Goal: Task Accomplishment & Management: Manage account settings

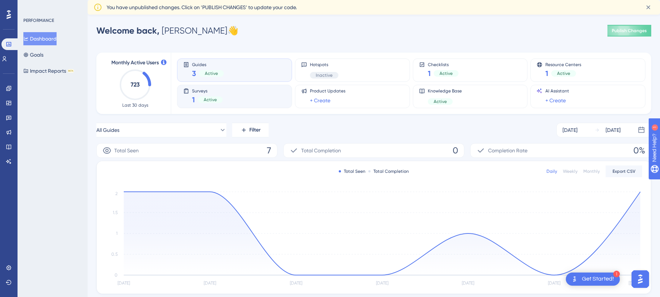
click at [260, 98] on div "Surveys 1 Active" at bounding box center [234, 96] width 103 height 17
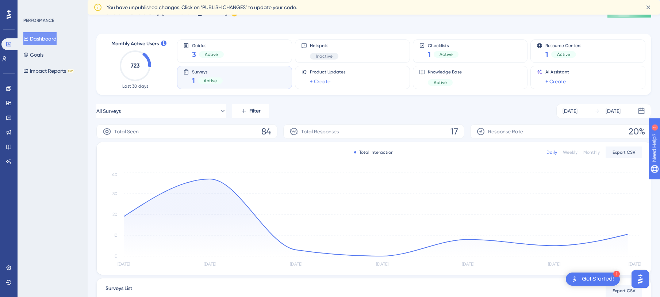
scroll to position [23, 0]
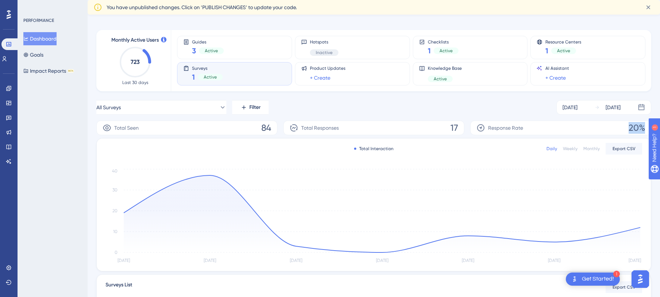
drag, startPoint x: 629, startPoint y: 128, endPoint x: 572, endPoint y: 122, distance: 58.0
click at [643, 128] on span "20%" at bounding box center [637, 128] width 16 height 12
click at [389, 101] on div "All Surveys Filter [DATE] [DATE]" at bounding box center [373, 107] width 555 height 15
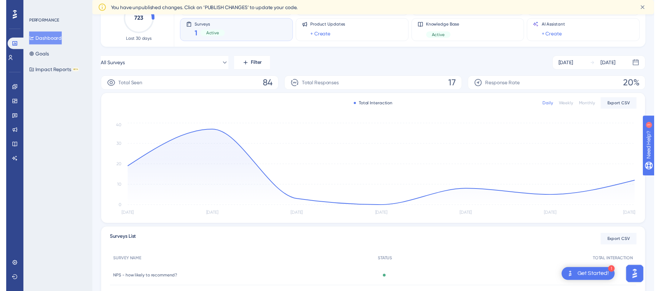
scroll to position [0, 0]
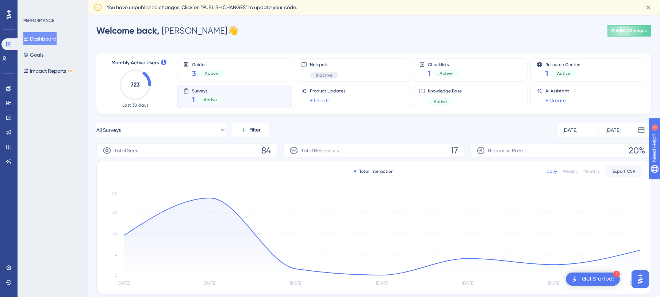
click at [210, 93] on span "Surveys" at bounding box center [207, 90] width 31 height 5
click at [12, 118] on link at bounding box center [9, 118] width 6 height 12
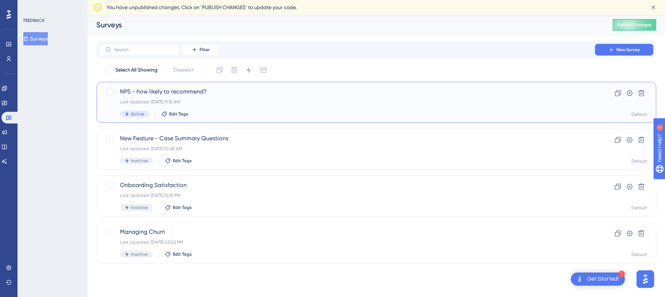
click at [256, 100] on div "Last Updated: [DATE] 11:15 AM" at bounding box center [347, 102] width 454 height 6
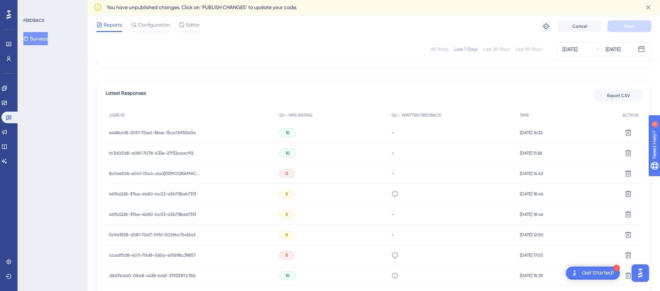
scroll to position [188, 0]
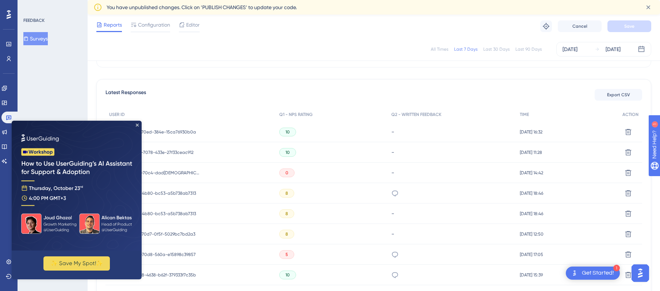
click at [180, 153] on span "fc3d05d8-a081-7078-433e-27f33ceac912" at bounding box center [151, 153] width 84 height 6
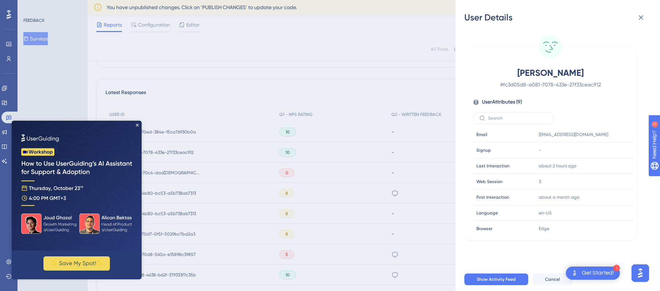
drag, startPoint x: 344, startPoint y: 84, endPoint x: 337, endPoint y: 87, distance: 8.3
click at [344, 84] on div "User Details [PERSON_NAME] # fc3d05d8-a081-7078-433e-27f33ceac912 User Attribut…" at bounding box center [330, 145] width 660 height 291
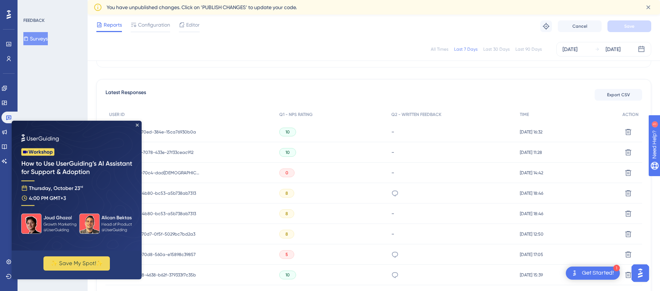
click at [174, 130] on span "e468c418-2051-70ed-384e-15ca76930b0a" at bounding box center [152, 132] width 87 height 6
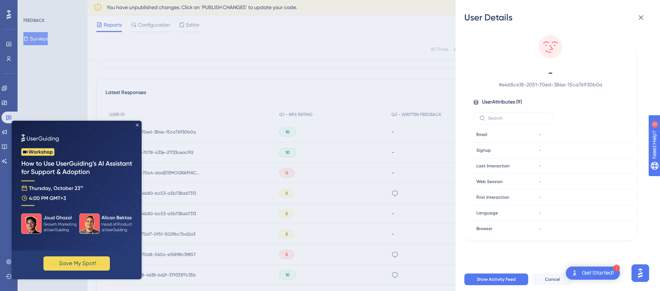
click at [136, 124] on icon "Close Preview" at bounding box center [137, 125] width 3 height 3
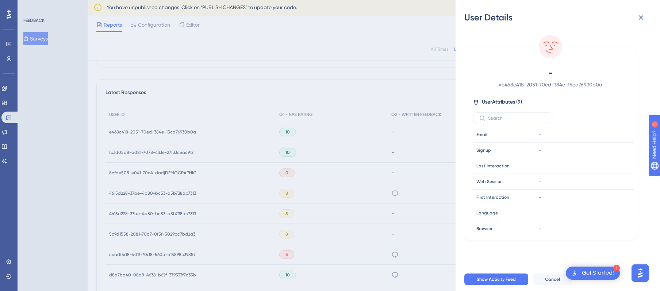
drag, startPoint x: 230, startPoint y: 132, endPoint x: 184, endPoint y: 135, distance: 46.4
click at [229, 133] on div "User Details - # e468c418-2051-70ed-384e-15ca76930b0a User Attributes ( 9 ) Ema…" at bounding box center [330, 145] width 660 height 291
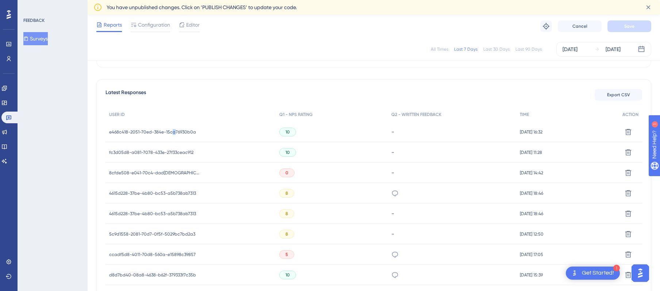
click at [173, 132] on span "e468c418-2051-70ed-384e-15ca76930b0a" at bounding box center [152, 132] width 87 height 6
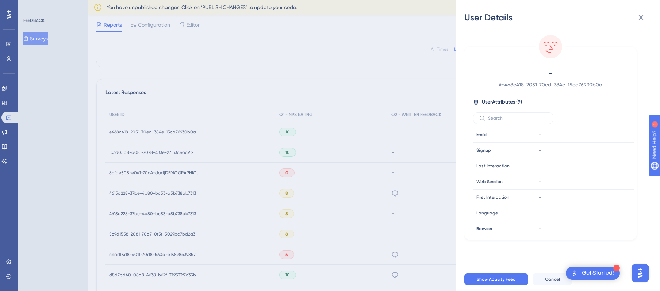
drag, startPoint x: 315, startPoint y: 114, endPoint x: 208, endPoint y: 146, distance: 112.1
click at [311, 117] on div "User Details - # e468c418-2051-70ed-384e-15ca76930b0a User Attributes ( 9 ) Ema…" at bounding box center [330, 145] width 660 height 291
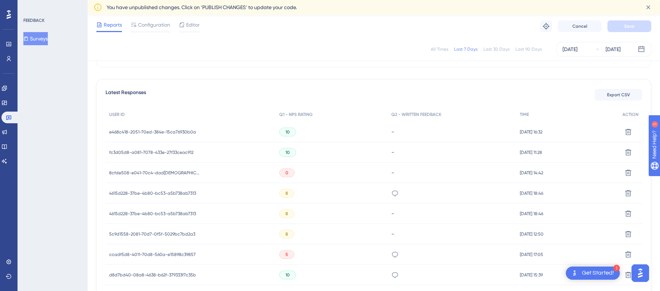
click at [168, 150] on span "fc3d05d8-a081-7078-433e-27f33ceac912" at bounding box center [151, 153] width 84 height 6
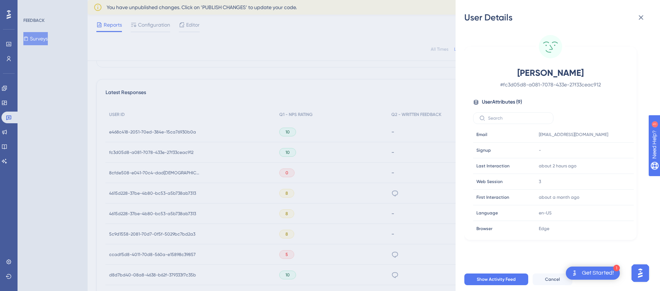
click at [171, 143] on div "User Details [PERSON_NAME] # fc3d05d8-a081-7078-433e-27f33ceac912 User Attribut…" at bounding box center [330, 145] width 660 height 291
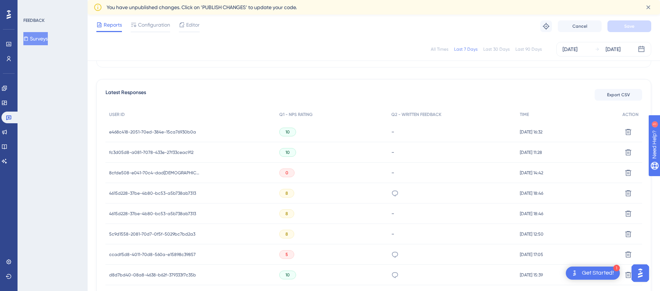
click at [153, 135] on span "e468c418-2051-70ed-384e-15ca76930b0a" at bounding box center [152, 132] width 87 height 6
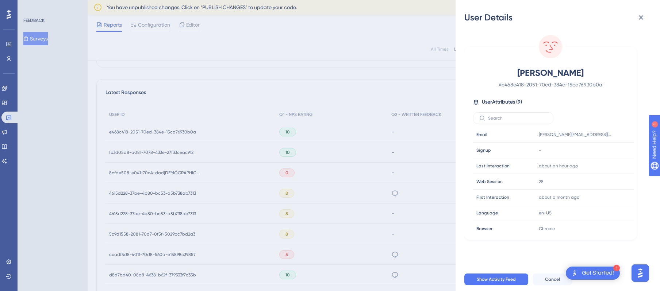
drag, startPoint x: 315, startPoint y: 62, endPoint x: 320, endPoint y: 74, distance: 13.6
click at [315, 62] on div "User Details [PERSON_NAME] # e468c418-2051-70ed-384e-15ca76930b0a User Attribut…" at bounding box center [330, 145] width 660 height 291
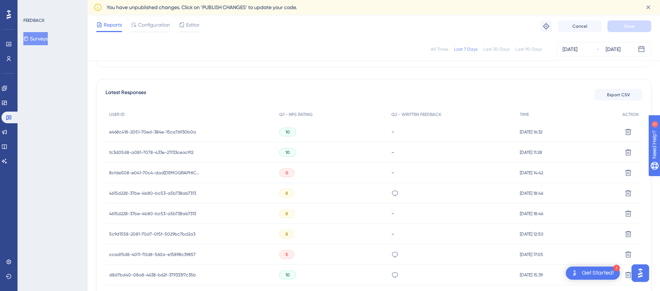
click at [177, 172] on span "8cfde508-e041-70c4-dad[DEMOGRAPHIC_DATA]-df5a008de37d" at bounding box center [154, 173] width 91 height 6
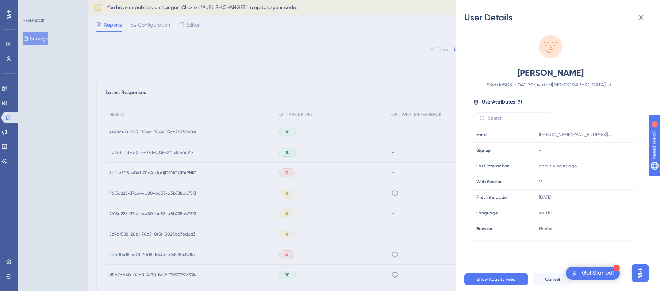
click at [171, 173] on div "User Details [PERSON_NAME] # 8cfde508-e041-70c4-dad[DEMOGRAPHIC_DATA]-df5a008de…" at bounding box center [330, 145] width 660 height 291
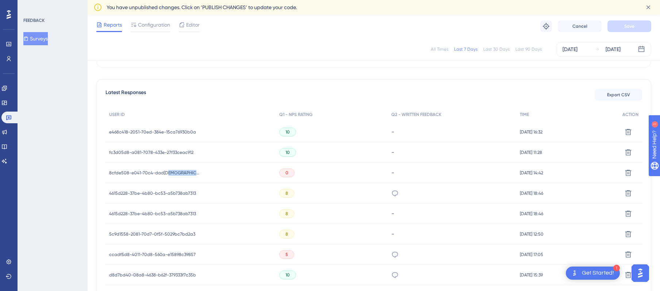
click at [171, 173] on span "8cfde508-e041-70c4-dad[DEMOGRAPHIC_DATA]-df5a008de37d" at bounding box center [154, 173] width 91 height 6
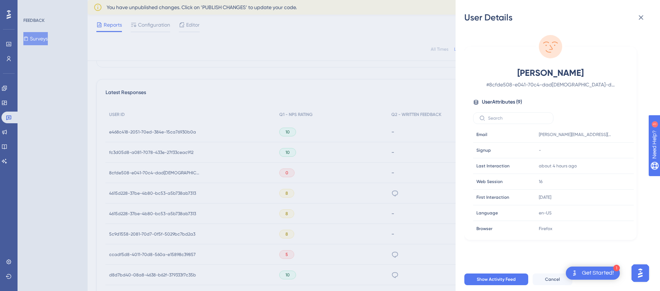
click at [169, 172] on div "User Details [PERSON_NAME] # 8cfde508-e041-70c4-dad[DEMOGRAPHIC_DATA]-df5a008de…" at bounding box center [330, 145] width 660 height 291
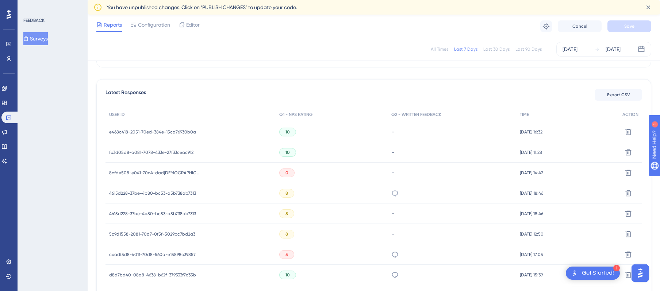
click at [158, 193] on span "4615d228-37be-4b80-bc53-a5b738ab7313" at bounding box center [152, 194] width 87 height 6
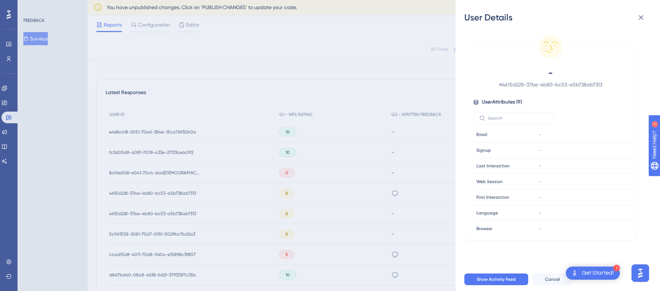
click at [148, 193] on div "User Details - # 4615d228-37be-4b80-bc53-a5b738ab7313 User Attributes ( 9 ) Ema…" at bounding box center [330, 145] width 660 height 291
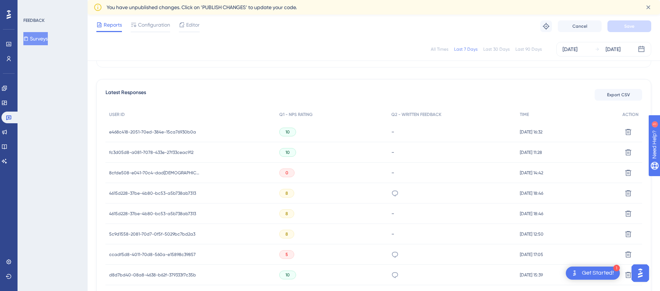
click at [128, 193] on span "4615d228-37be-4b80-bc53-a5b738ab7313" at bounding box center [152, 194] width 87 height 6
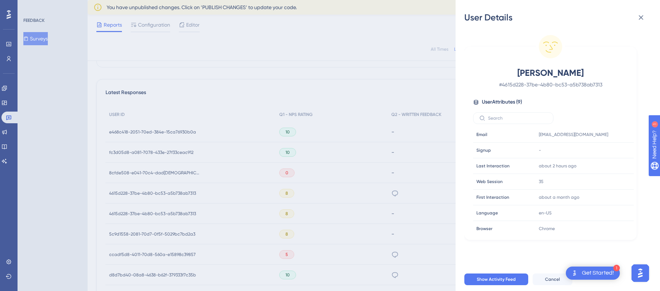
click at [128, 193] on div "User Details [PERSON_NAME] # 4615d228-37be-4b80-bc53-a5b738ab7313 User Attribut…" at bounding box center [330, 145] width 660 height 291
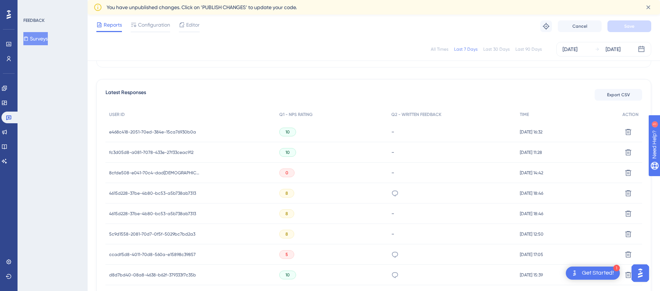
click at [132, 212] on span "4615d228-37be-4b80-bc53-a5b738ab7313" at bounding box center [152, 214] width 87 height 6
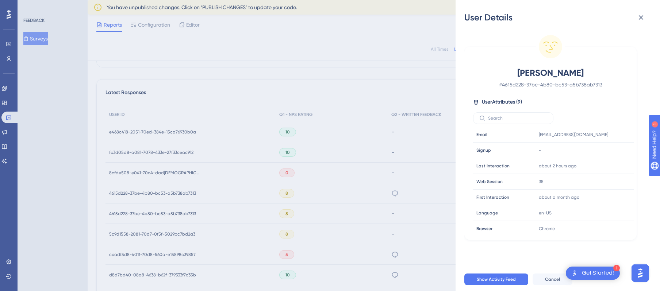
click at [132, 212] on div "User Details [PERSON_NAME] # 4615d228-37be-4b80-bc53-a5b738ab7313 User Attribut…" at bounding box center [330, 145] width 660 height 291
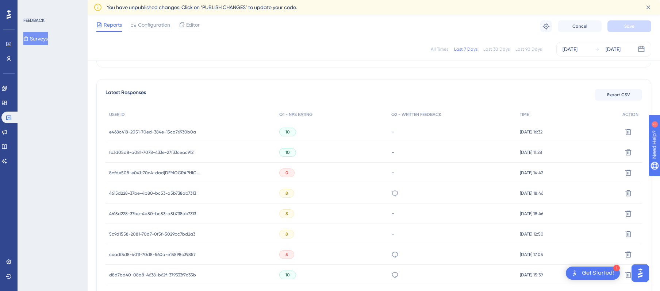
click at [133, 232] on span "5c9d1558-2081-70d7-0f5f-5029bc7bd2a3" at bounding box center [152, 234] width 86 height 6
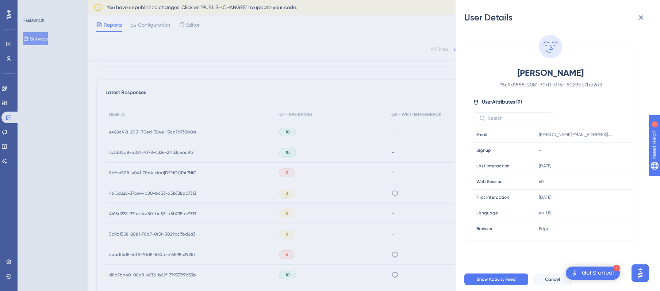
click at [162, 206] on div "User Details [PERSON_NAME] # 5c9d1558-2081-70d7-0f5f-5029bc7bd2a3 User Attribut…" at bounding box center [330, 145] width 660 height 291
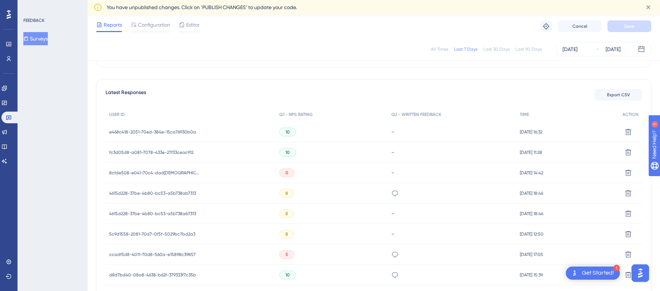
scroll to position [0, 0]
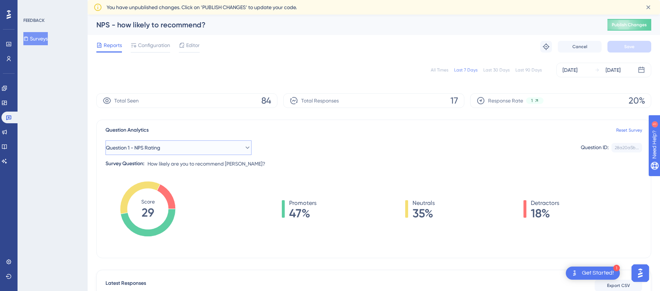
click at [213, 150] on button "Question 1 - NPS Rating" at bounding box center [178, 148] width 146 height 15
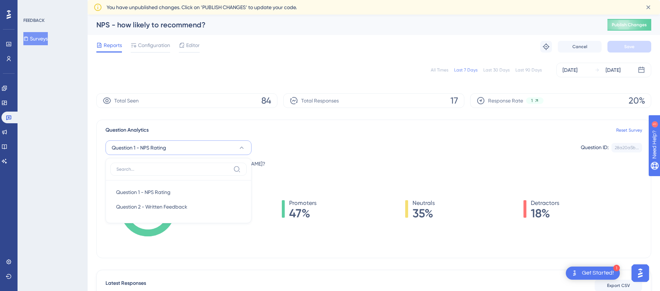
click at [213, 150] on button "Question 1 - NPS Rating" at bounding box center [178, 148] width 146 height 15
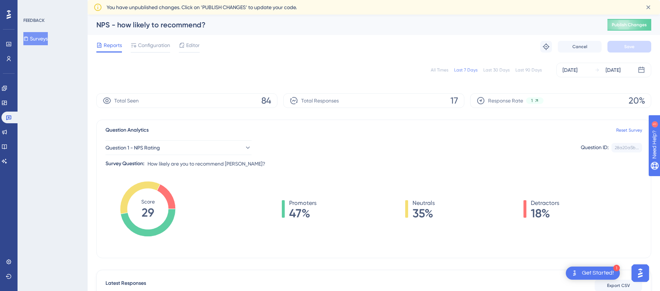
click at [437, 69] on div "All Times" at bounding box center [440, 70] width 18 height 6
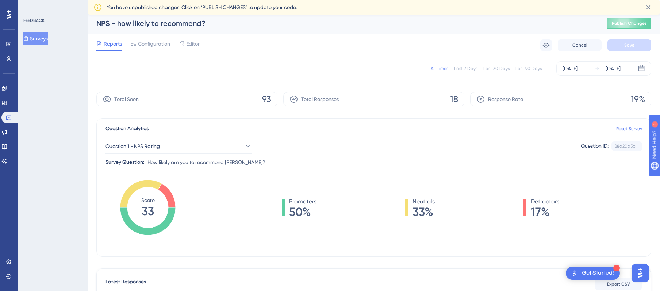
click at [523, 68] on div "Last 90 Days" at bounding box center [528, 69] width 26 height 6
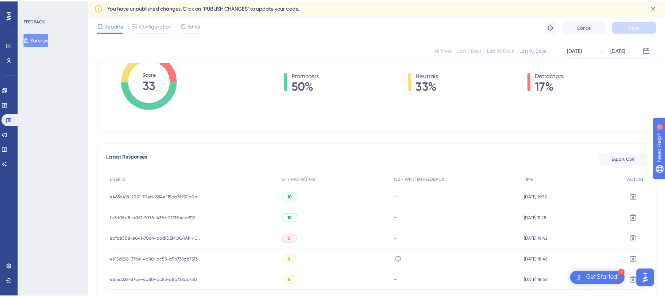
scroll to position [0, 0]
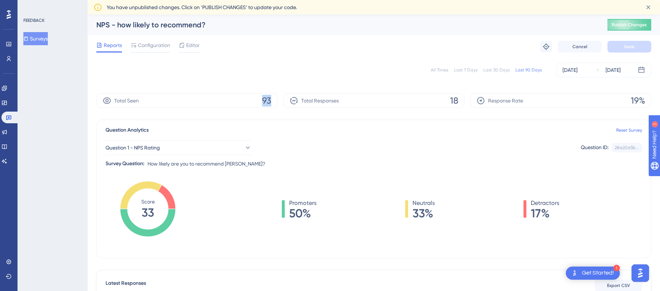
drag, startPoint x: 262, startPoint y: 100, endPoint x: 273, endPoint y: 101, distance: 11.4
click at [274, 101] on div "Total Seen 93" at bounding box center [186, 100] width 181 height 15
click at [277, 81] on div "All Times Last 7 Days Last 30 Days Last 90 Days [DATE] [DATE]" at bounding box center [373, 69] width 555 height 23
click at [7, 99] on link at bounding box center [4, 103] width 6 height 12
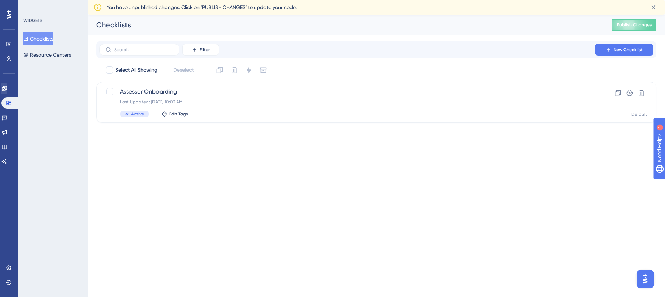
click at [8, 0] on html "You Unlocked a Reward! Share your experience on G2 and claim your $100 gift car…" at bounding box center [333, 136] width 665 height 297
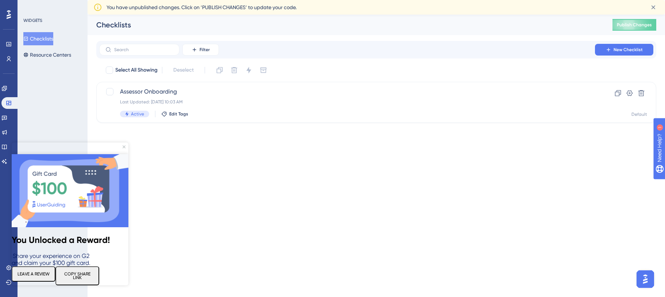
click at [48, 270] on button "LEAVE A REVIEW" at bounding box center [34, 273] width 44 height 15
click at [99, 272] on button "COPY SHARE LINK" at bounding box center [77, 275] width 44 height 19
click at [228, 0] on html "Performance Users Engagement Widgets Feedback Product Updates Knowledge Base AI…" at bounding box center [332, 0] width 665 height 0
click at [124, 146] on icon "Close Preview" at bounding box center [124, 146] width 3 height 3
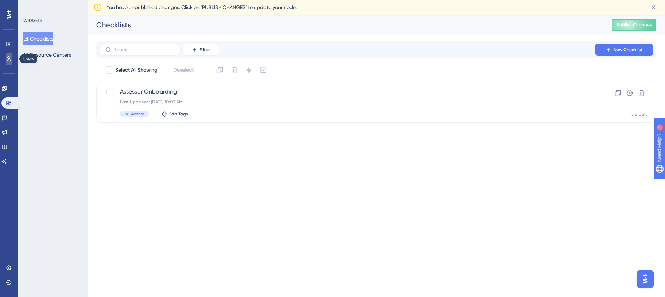
click at [10, 62] on link at bounding box center [9, 59] width 6 height 12
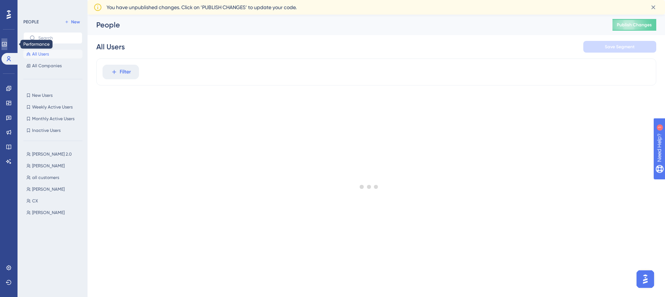
click at [7, 42] on icon at bounding box center [4, 44] width 6 height 6
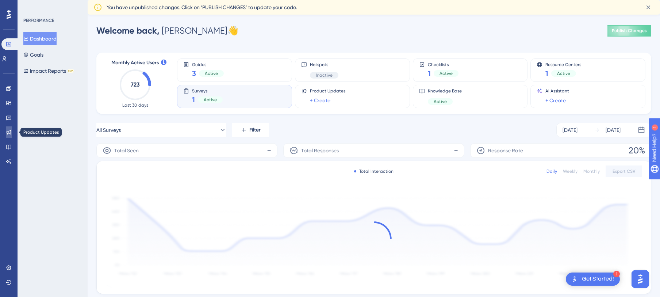
click at [9, 131] on icon at bounding box center [9, 132] width 5 height 5
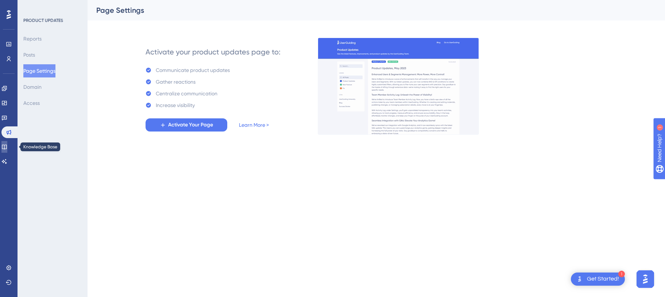
click at [7, 145] on icon at bounding box center [4, 147] width 5 height 5
